Goal: Information Seeking & Learning: Learn about a topic

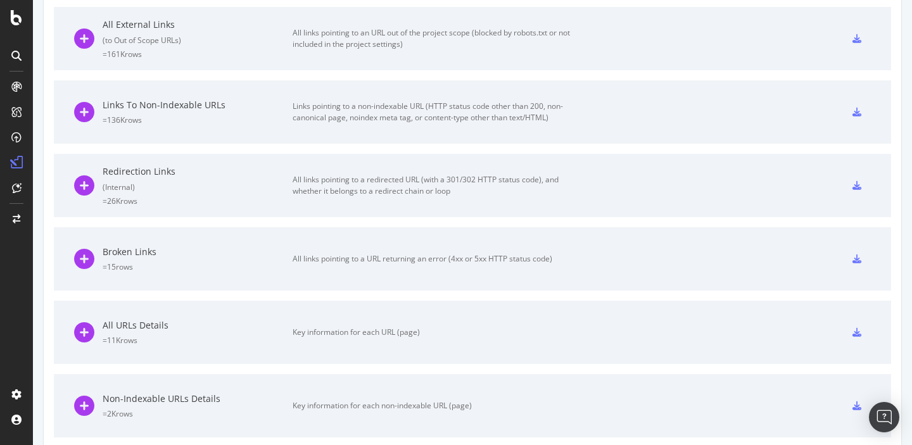
scroll to position [409, 0]
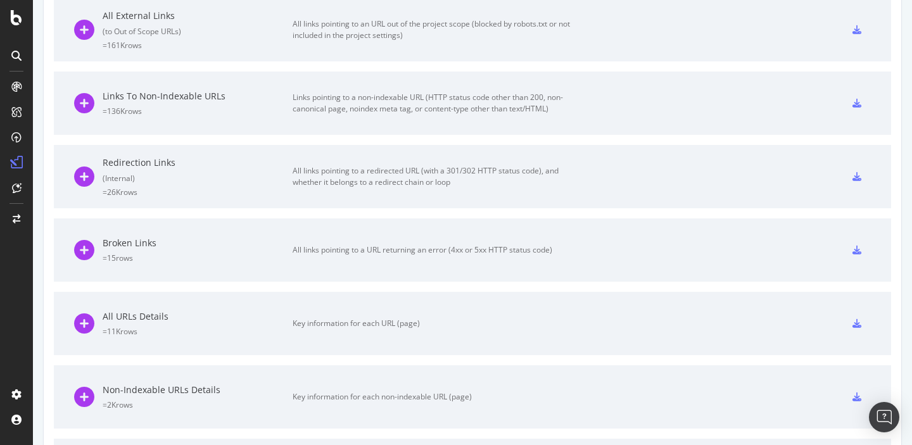
click at [345, 248] on div "All links pointing to a URL returning an error (4xx or 5xx HTTP status code)" at bounding box center [435, 249] width 285 height 11
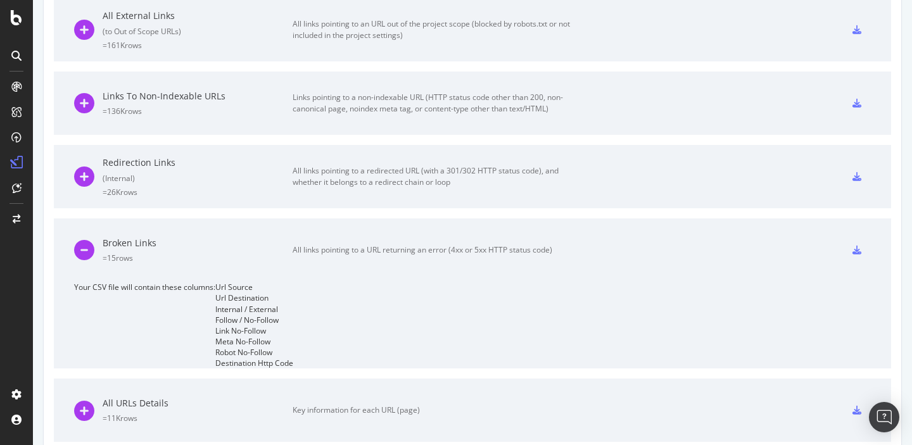
click at [215, 303] on div "Url Destination" at bounding box center [254, 298] width 78 height 11
click at [215, 302] on div "Url Destination" at bounding box center [254, 298] width 78 height 11
click at [182, 288] on span "Your CSV file will contain these columns:" at bounding box center [144, 325] width 141 height 87
click at [126, 250] on div "Broken Links = 15 rows" at bounding box center [198, 250] width 190 height 27
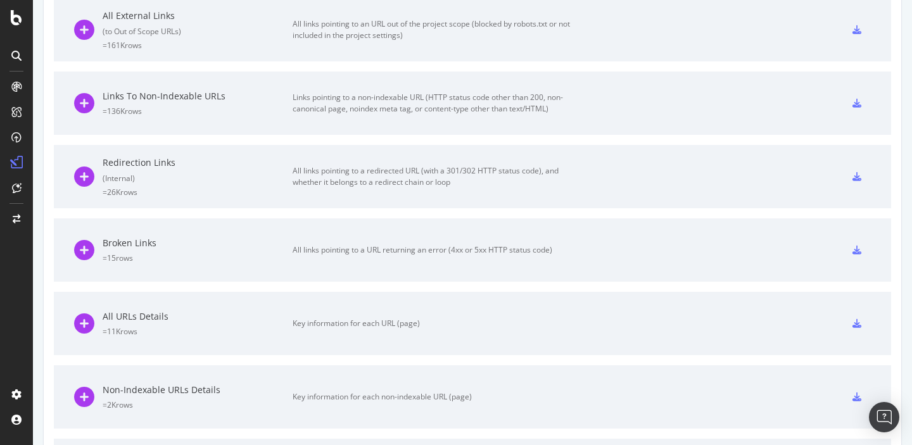
click at [126, 250] on div "Broken Links = 15 rows" at bounding box center [198, 250] width 190 height 27
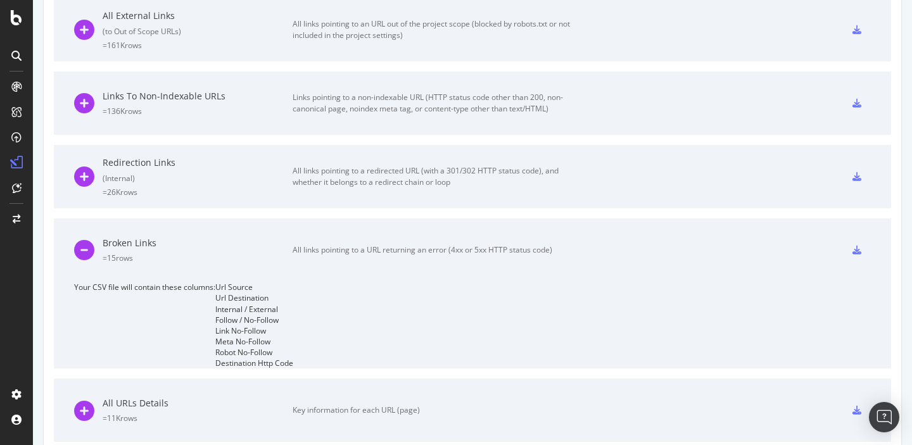
click at [858, 250] on icon at bounding box center [857, 250] width 9 height 9
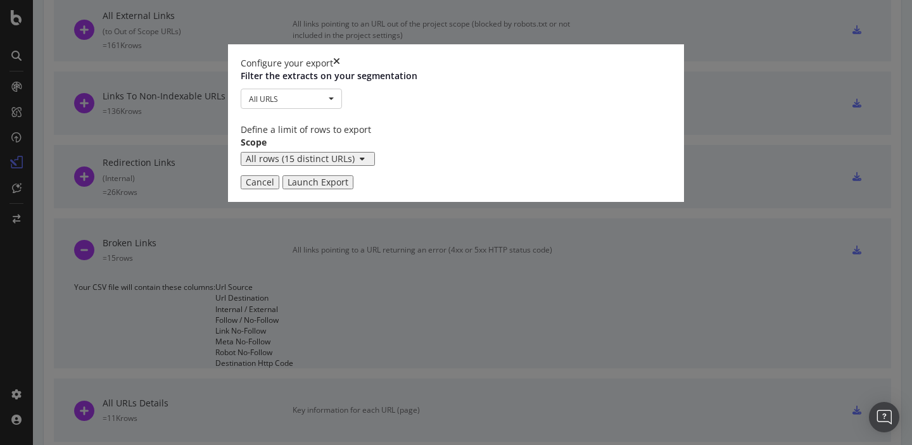
click at [348, 187] on div "Launch Export" at bounding box center [318, 182] width 61 height 10
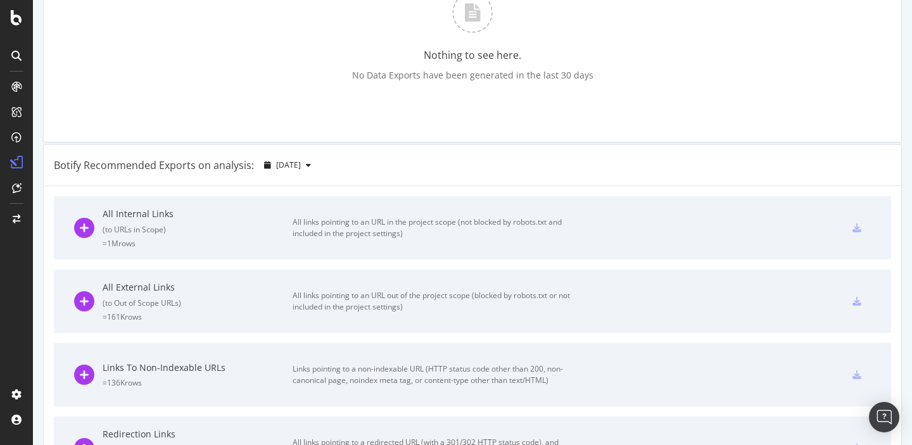
scroll to position [126, 0]
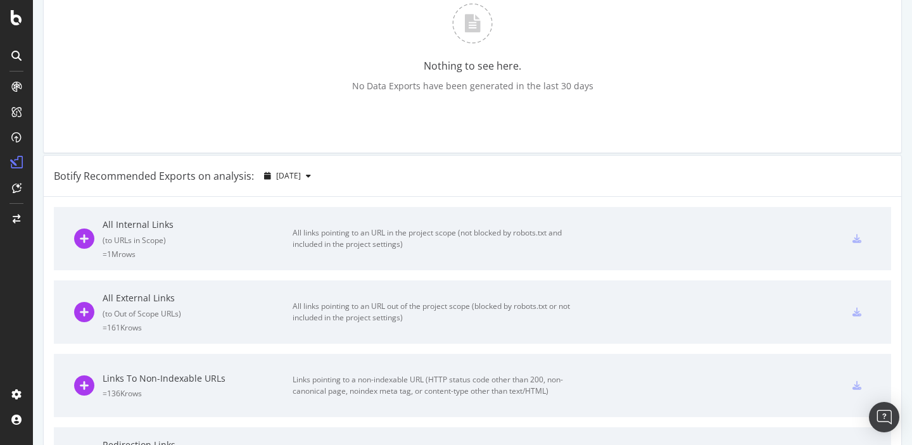
click at [338, 237] on div "All links pointing to an URL in the project scope (not blocked by robots.txt an…" at bounding box center [435, 238] width 285 height 23
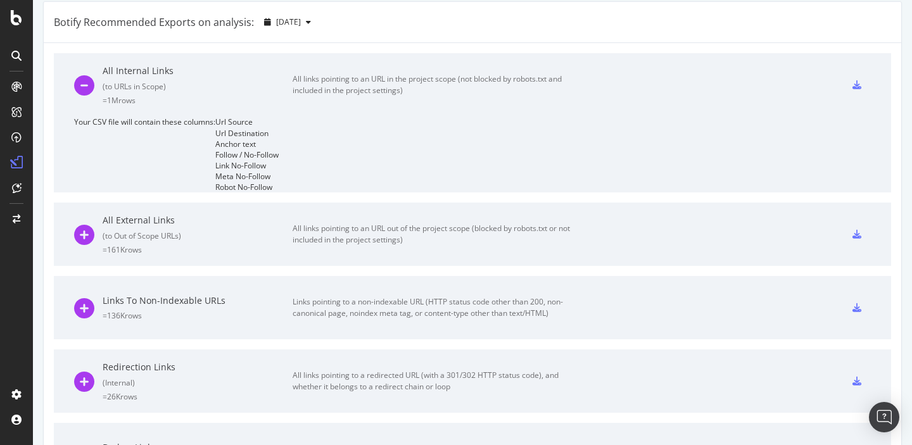
scroll to position [141, 0]
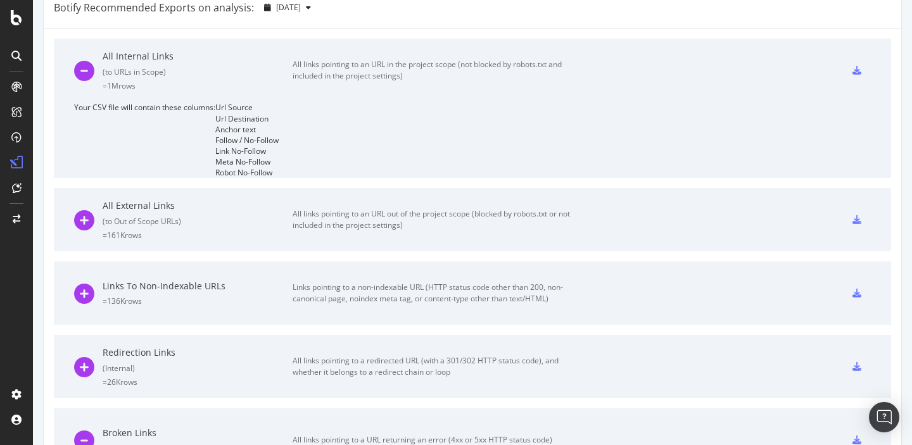
click at [857, 75] on icon at bounding box center [857, 70] width 9 height 9
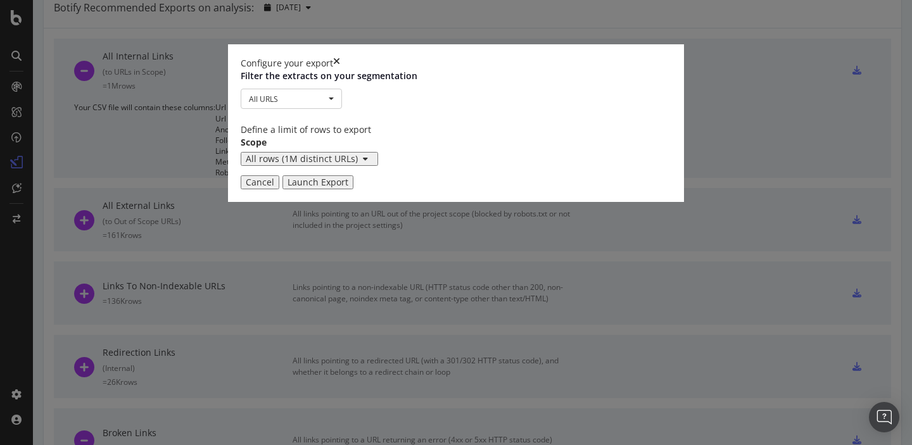
click at [348, 187] on div "Launch Export" at bounding box center [318, 182] width 61 height 10
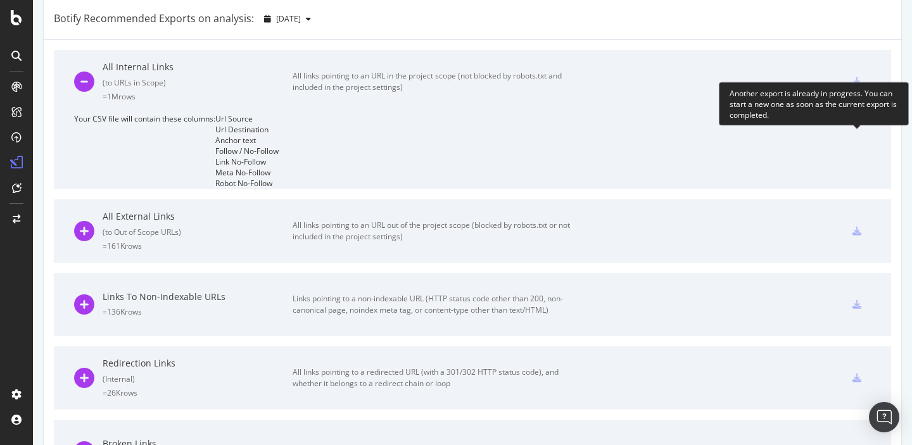
click at [859, 86] on icon at bounding box center [857, 81] width 9 height 9
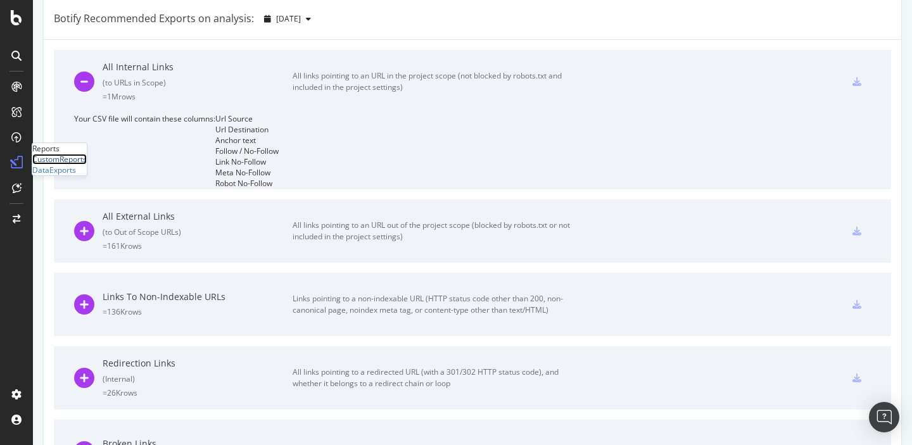
click at [72, 165] on div "CustomReports" at bounding box center [59, 159] width 54 height 11
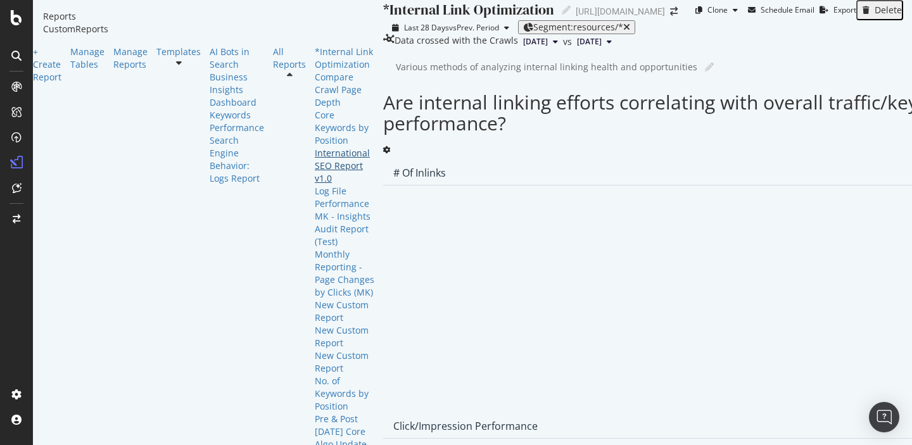
scroll to position [148, 0]
click at [315, 210] on div "MK - Insights Audit Report (Test)" at bounding box center [345, 229] width 60 height 38
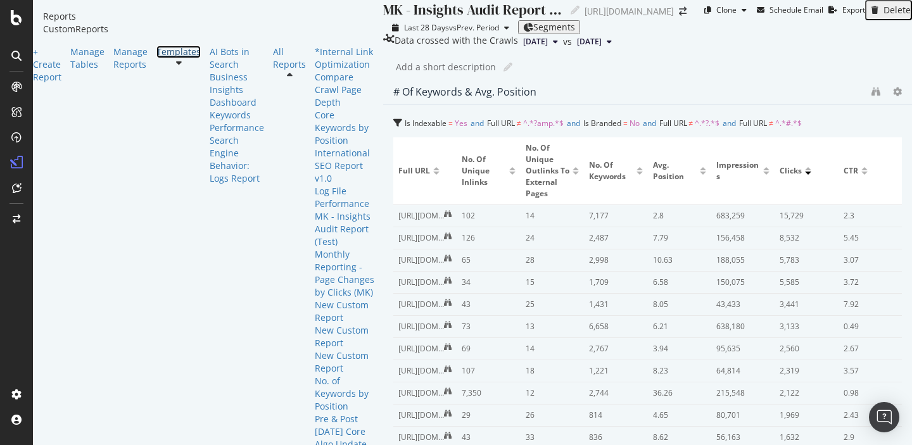
click at [156, 58] on link "Templates" at bounding box center [178, 52] width 44 height 13
